Goal: Information Seeking & Learning: Learn about a topic

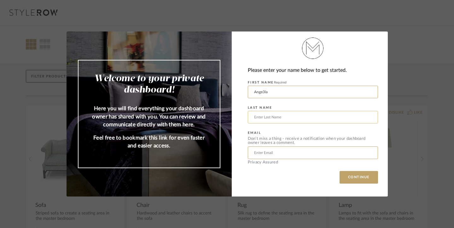
type input "Ange3la"
type input "Goria"
type input "Angelina3162@gmail.com"
click at [357, 174] on button "CONTINUE" at bounding box center [359, 177] width 38 height 13
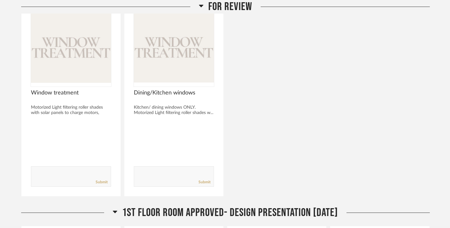
scroll to position [135, 0]
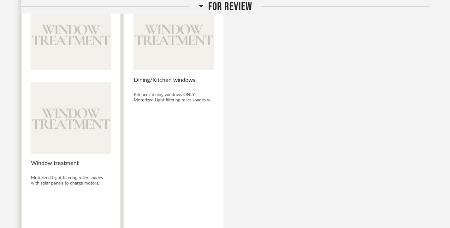
click at [64, 79] on img at bounding box center [71, 118] width 80 height 79
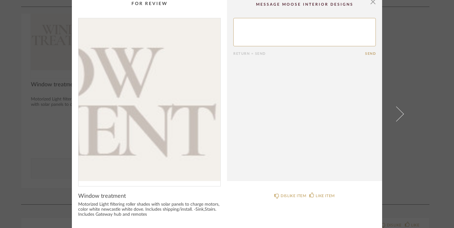
scroll to position [4, 0]
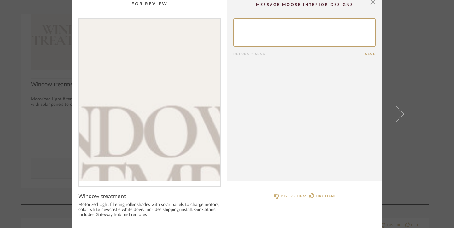
click at [160, 81] on img "0" at bounding box center [150, 100] width 142 height 163
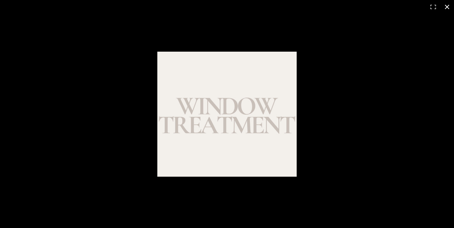
click at [449, 5] on button at bounding box center [447, 7] width 14 height 14
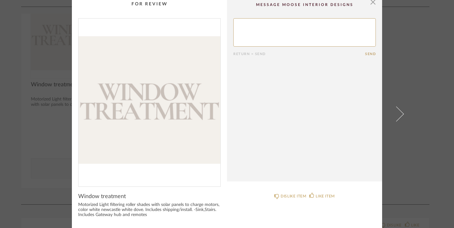
scroll to position [0, 0]
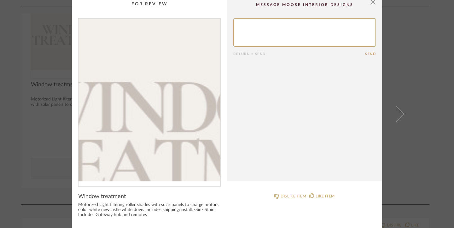
click at [136, 90] on img "0" at bounding box center [150, 100] width 142 height 163
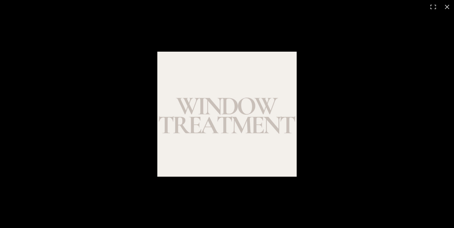
click at [227, 124] on img at bounding box center [226, 114] width 139 height 125
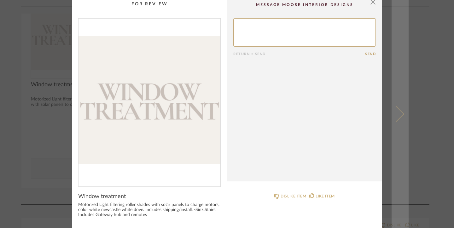
click at [398, 111] on span at bounding box center [396, 114] width 15 height 15
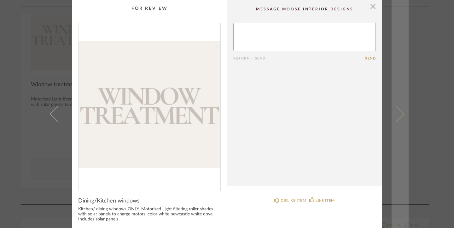
click at [399, 114] on span at bounding box center [396, 114] width 15 height 15
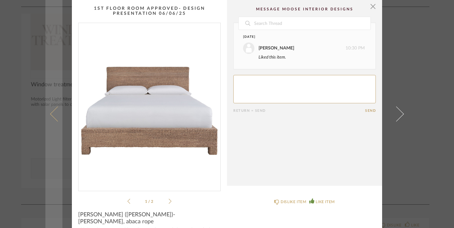
click at [50, 110] on link at bounding box center [53, 114] width 17 height 228
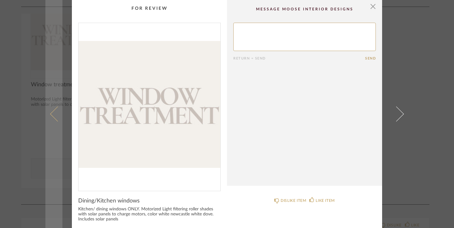
click at [50, 115] on span at bounding box center [57, 114] width 15 height 15
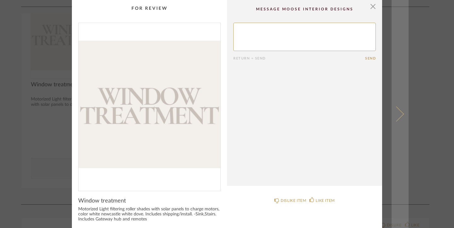
click at [403, 114] on link at bounding box center [400, 114] width 17 height 228
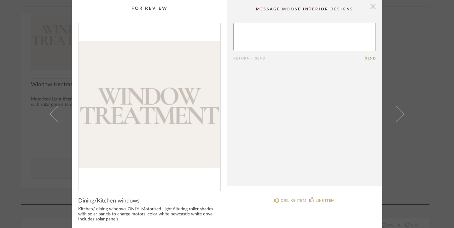
click at [373, 5] on span "button" at bounding box center [373, 6] width 13 height 13
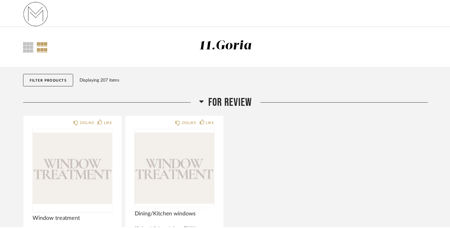
scroll to position [135, 0]
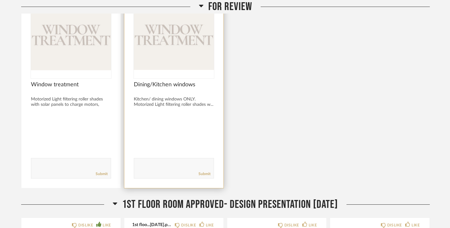
click at [171, 85] on span "Dining/Kitchen windows" at bounding box center [174, 84] width 80 height 7
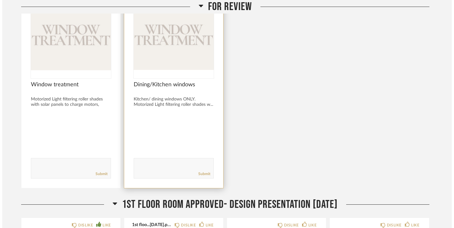
scroll to position [0, 0]
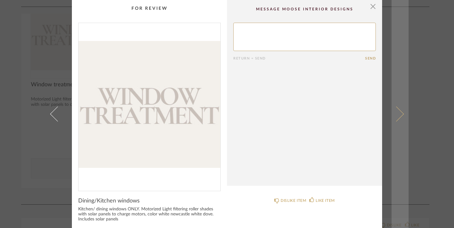
click at [400, 113] on span at bounding box center [396, 114] width 15 height 15
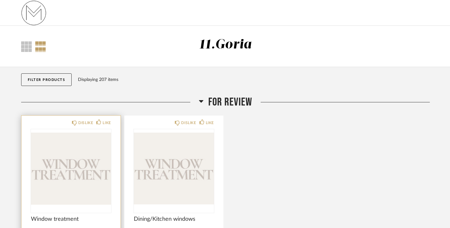
click at [101, 175] on img "0" at bounding box center [71, 168] width 80 height 79
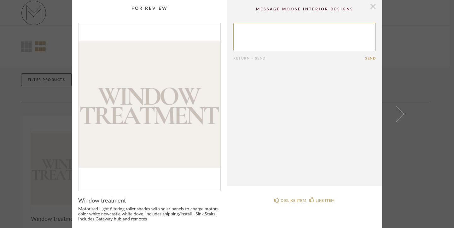
click at [370, 9] on span "button" at bounding box center [373, 6] width 13 height 13
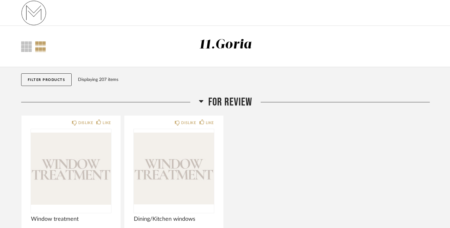
click at [40, 78] on button "Filter Products" at bounding box center [46, 79] width 51 height 13
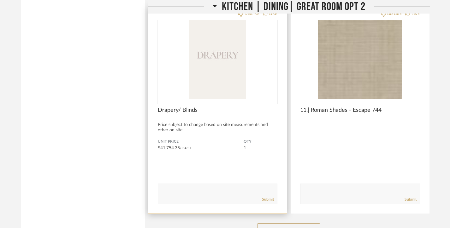
scroll to position [4394, 0]
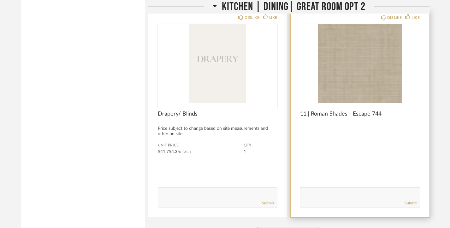
click at [357, 66] on img "0" at bounding box center [360, 63] width 120 height 79
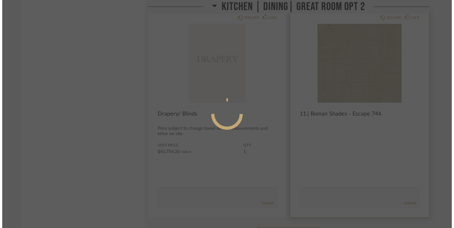
scroll to position [0, 0]
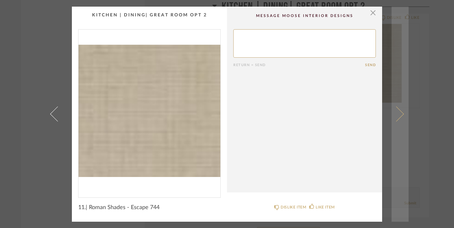
click at [397, 112] on span at bounding box center [396, 114] width 15 height 15
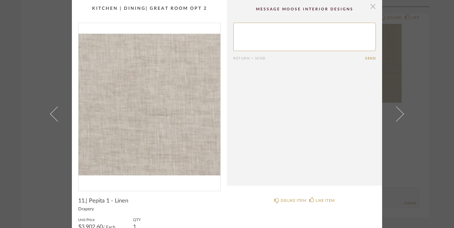
click at [370, 6] on span "button" at bounding box center [373, 6] width 13 height 13
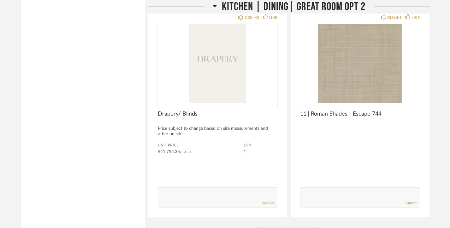
scroll to position [4178, 0]
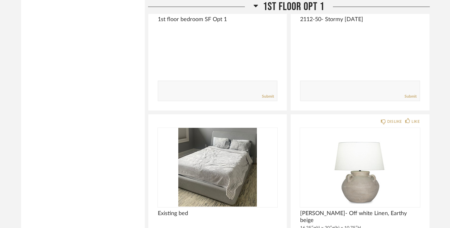
scroll to position [2732, 0]
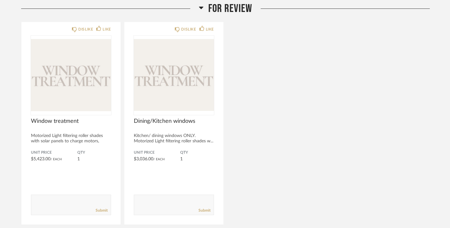
scroll to position [92, 0]
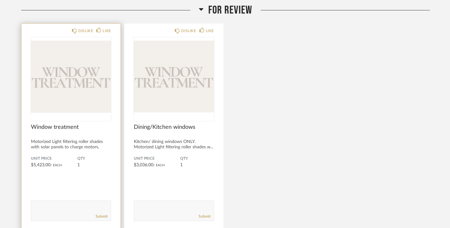
click at [63, 103] on img "0" at bounding box center [71, 76] width 80 height 79
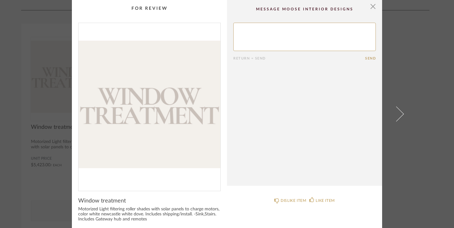
scroll to position [0, 0]
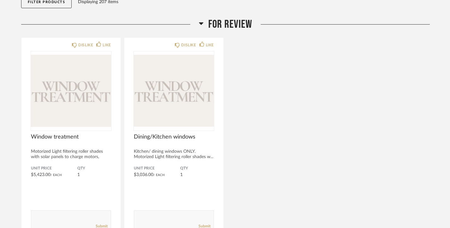
scroll to position [88, 0]
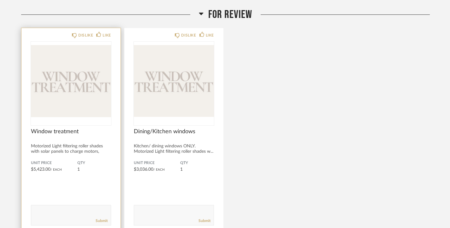
click at [61, 104] on img "0" at bounding box center [71, 81] width 80 height 79
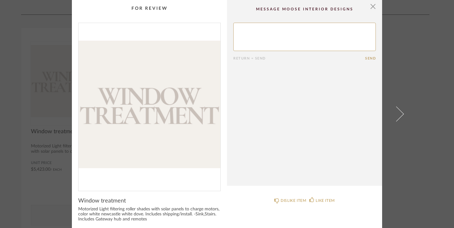
scroll to position [0, 0]
click at [372, 9] on span "button" at bounding box center [373, 6] width 13 height 13
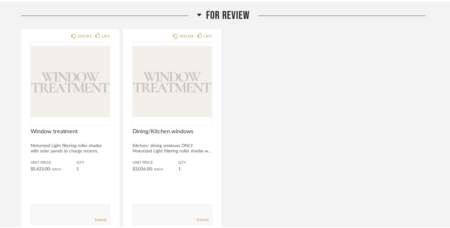
scroll to position [88, 0]
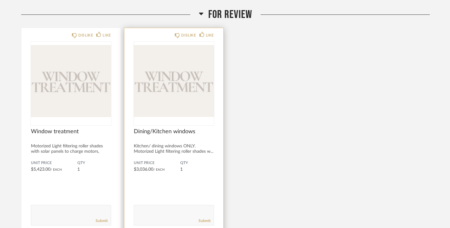
click at [179, 74] on img "0" at bounding box center [174, 81] width 80 height 79
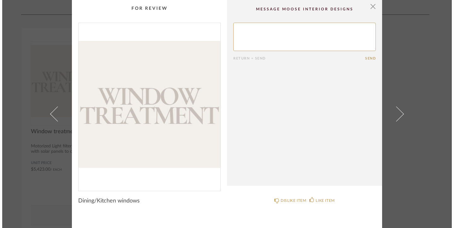
scroll to position [0, 0]
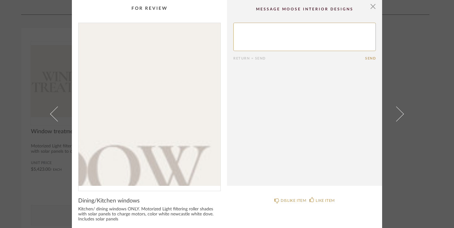
click at [179, 74] on img "0" at bounding box center [150, 104] width 142 height 163
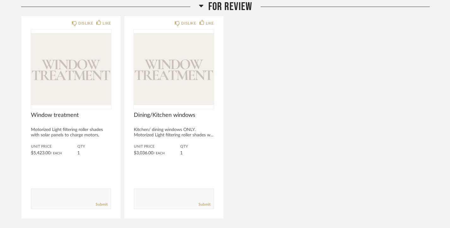
scroll to position [102, 0]
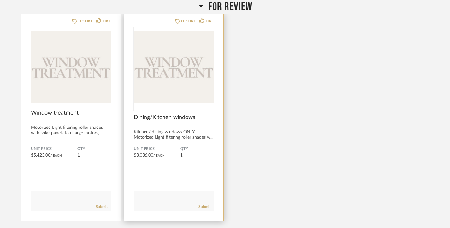
click at [163, 72] on img "0" at bounding box center [174, 66] width 80 height 79
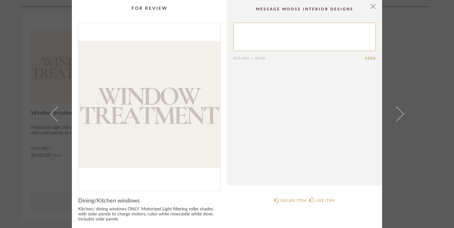
scroll to position [0, 0]
click at [371, 7] on span "button" at bounding box center [373, 6] width 13 height 13
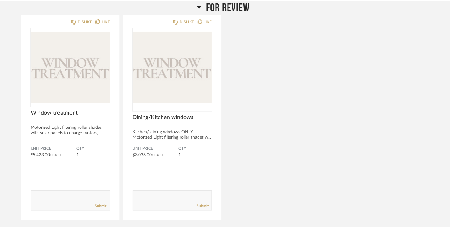
scroll to position [102, 0]
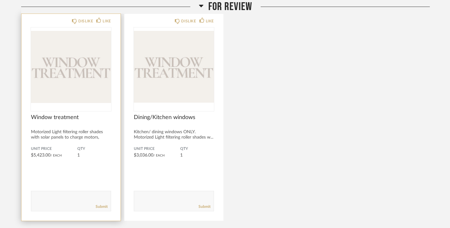
click at [37, 68] on img "0" at bounding box center [71, 66] width 80 height 79
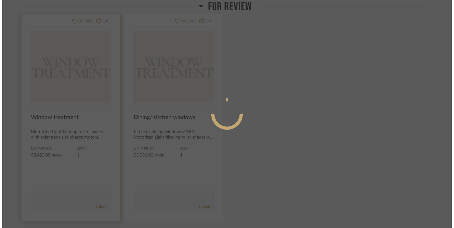
scroll to position [0, 0]
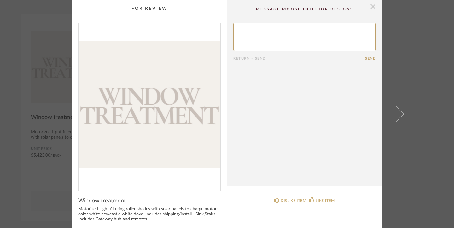
click at [371, 5] on span "button" at bounding box center [373, 6] width 13 height 13
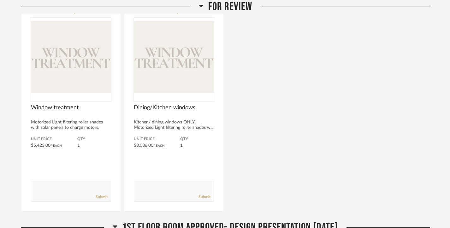
scroll to position [115, 0]
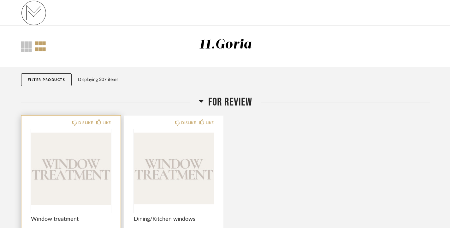
click at [79, 163] on img "0" at bounding box center [71, 168] width 80 height 79
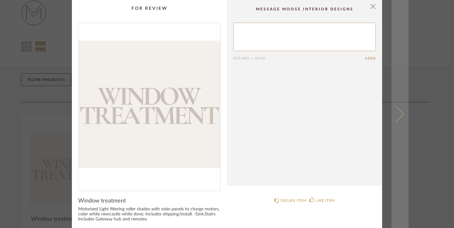
click at [400, 113] on span at bounding box center [396, 114] width 15 height 15
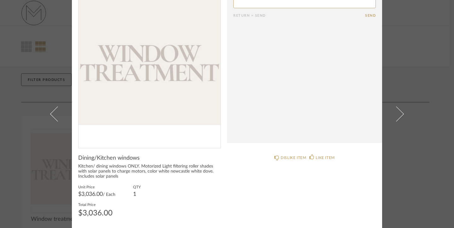
scroll to position [42, 0]
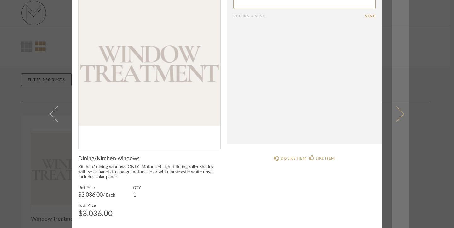
click at [398, 112] on span at bounding box center [396, 114] width 15 height 15
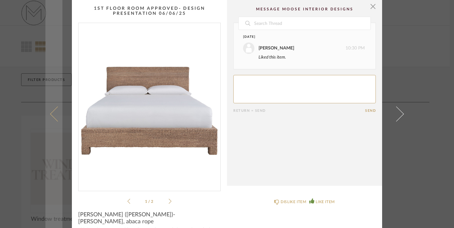
click at [48, 112] on link at bounding box center [53, 114] width 17 height 228
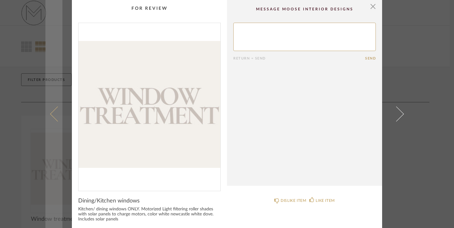
click at [49, 111] on link at bounding box center [53, 114] width 17 height 228
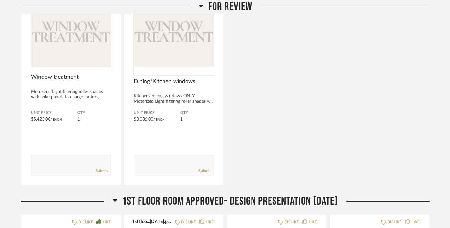
scroll to position [145, 0]
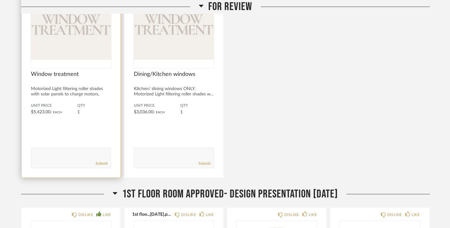
click at [90, 32] on img "0" at bounding box center [71, 23] width 80 height 79
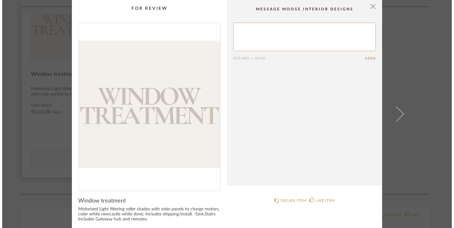
scroll to position [0, 0]
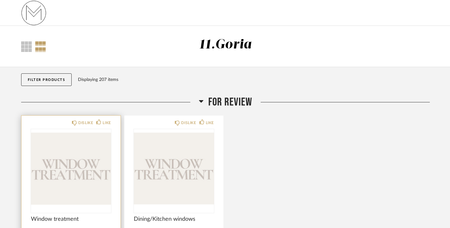
click at [69, 164] on img "0" at bounding box center [71, 168] width 80 height 79
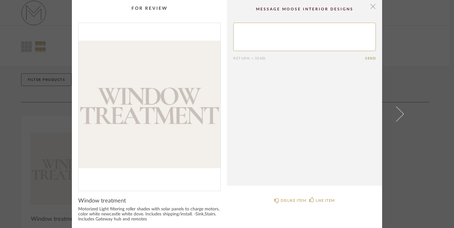
click at [372, 9] on span "button" at bounding box center [373, 6] width 13 height 13
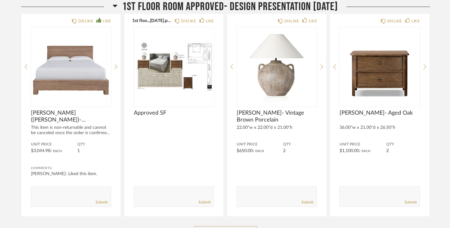
scroll to position [343, 0]
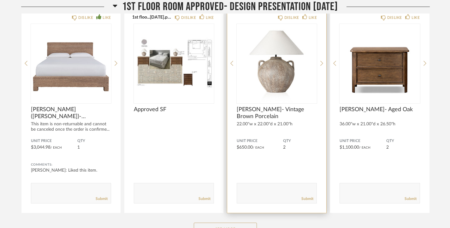
click at [260, 128] on div "Mary- Vintage Brown Porcelain 22.00"w x 22.00"d x 21.00"h" at bounding box center [277, 119] width 80 height 26
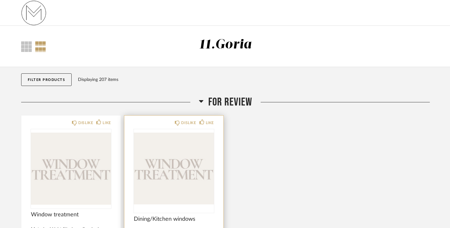
click at [191, 176] on img "0" at bounding box center [174, 168] width 80 height 79
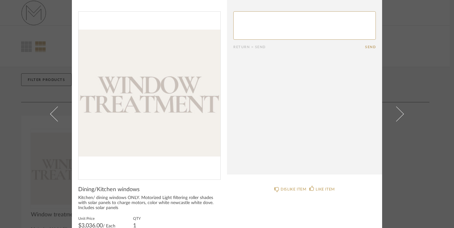
scroll to position [39, 0]
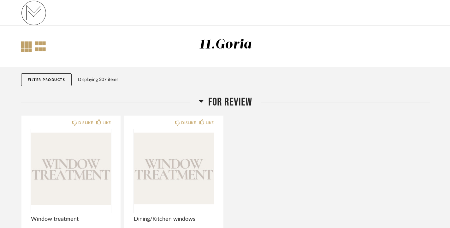
click at [25, 42] on div at bounding box center [26, 46] width 11 height 11
click at [40, 44] on div at bounding box center [40, 46] width 11 height 11
click at [27, 48] on div at bounding box center [26, 46] width 11 height 11
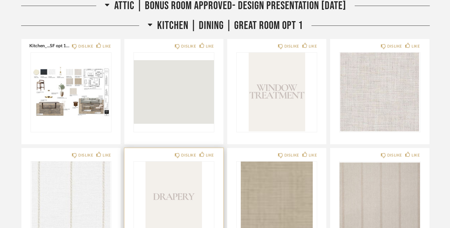
scroll to position [1261, 0]
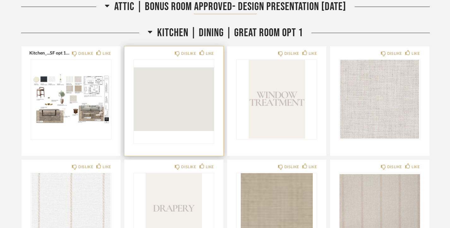
click at [167, 107] on img "0" at bounding box center [174, 99] width 80 height 79
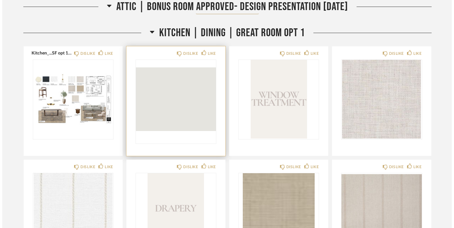
scroll to position [0, 0]
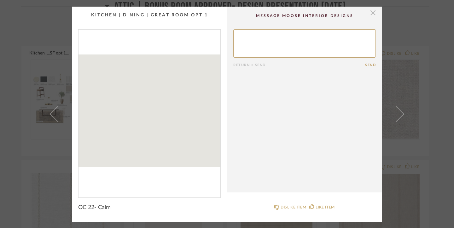
click at [369, 13] on span "button" at bounding box center [373, 13] width 13 height 13
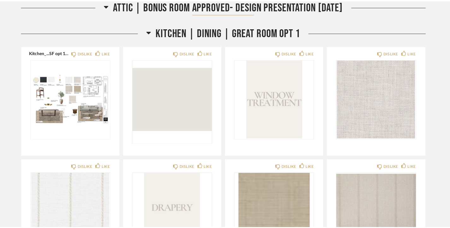
scroll to position [1261, 0]
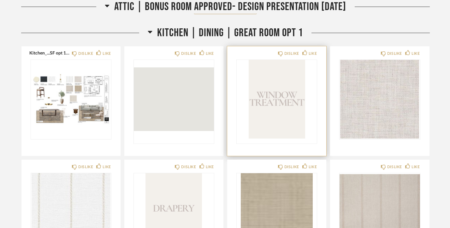
click at [279, 97] on img "0" at bounding box center [277, 99] width 80 height 79
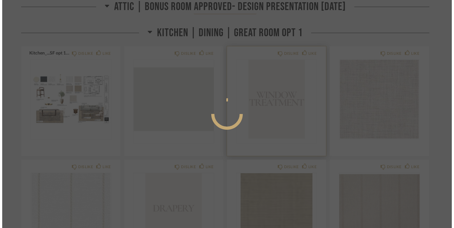
scroll to position [0, 0]
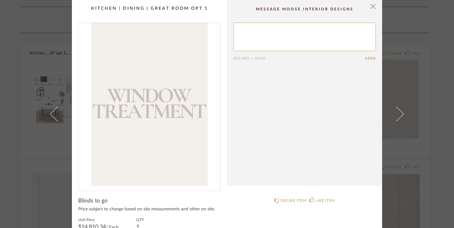
click at [369, 17] on cpp-summary-comments "Return = Send Send" at bounding box center [304, 93] width 155 height 186
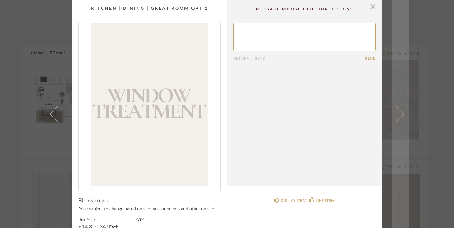
click at [401, 114] on span at bounding box center [396, 114] width 15 height 15
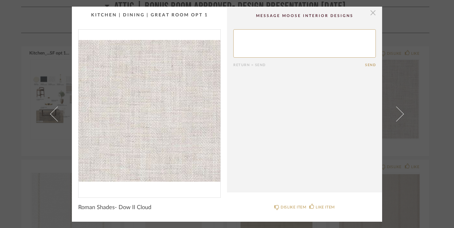
click at [371, 11] on span "button" at bounding box center [373, 13] width 13 height 13
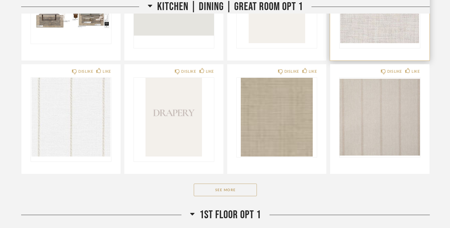
scroll to position [1360, 0]
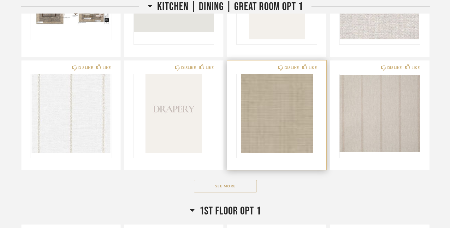
click at [267, 125] on img "0" at bounding box center [277, 113] width 80 height 79
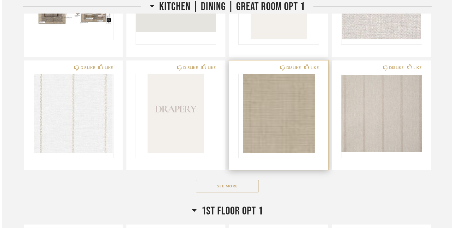
scroll to position [0, 0]
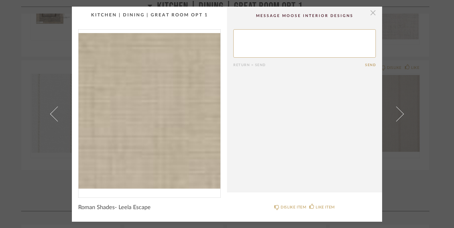
click at [370, 10] on span "button" at bounding box center [373, 13] width 13 height 13
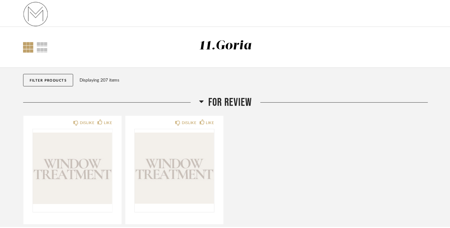
scroll to position [1360, 0]
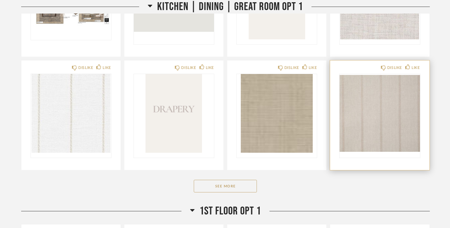
click at [374, 115] on img "0" at bounding box center [379, 113] width 80 height 79
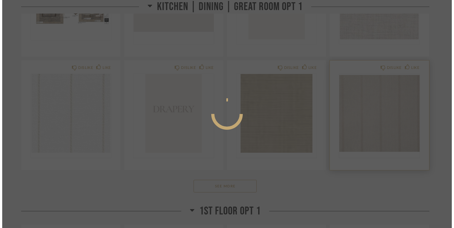
scroll to position [0, 0]
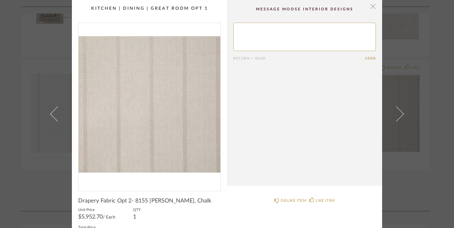
click at [372, 7] on span "button" at bounding box center [373, 6] width 13 height 13
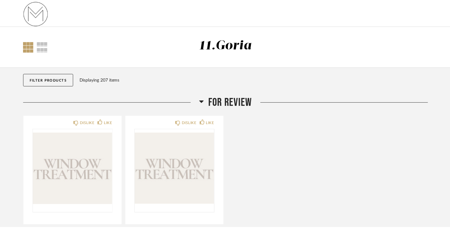
scroll to position [1360, 0]
